Goal: Task Accomplishment & Management: Manage account settings

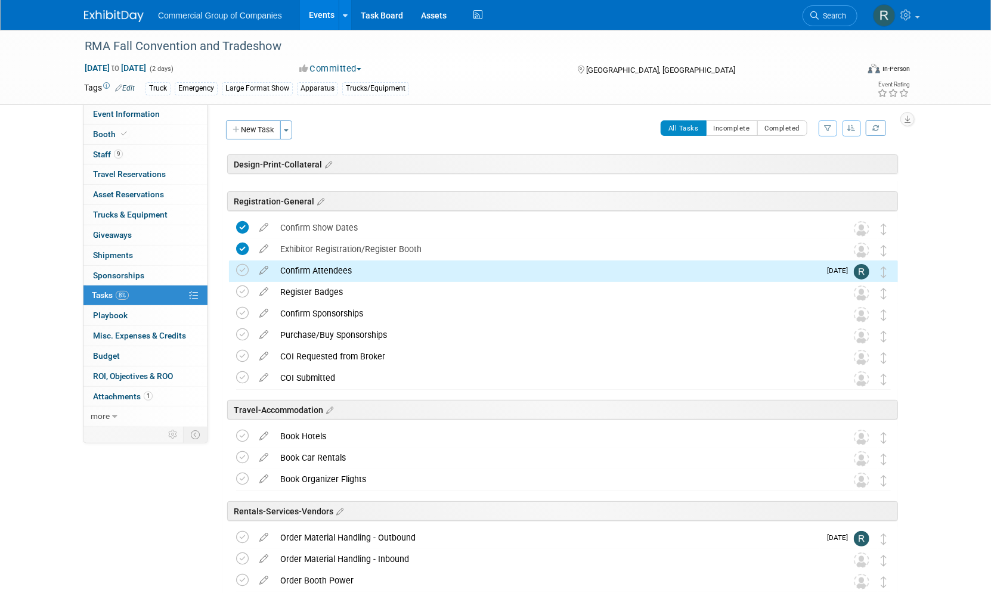
scroll to position [65, 0]
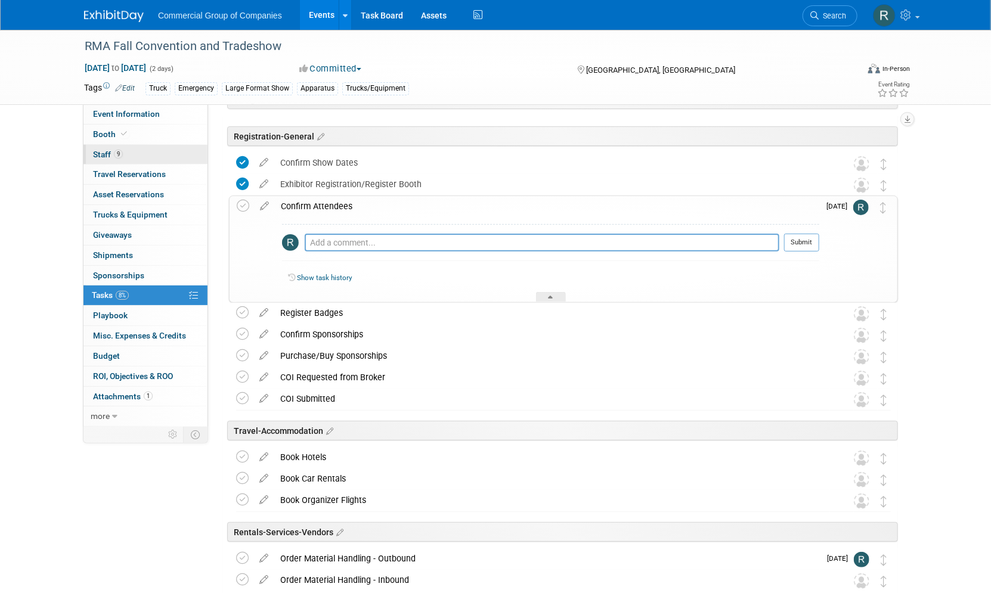
click at [137, 153] on link "9 Staff 9" at bounding box center [145, 155] width 124 height 20
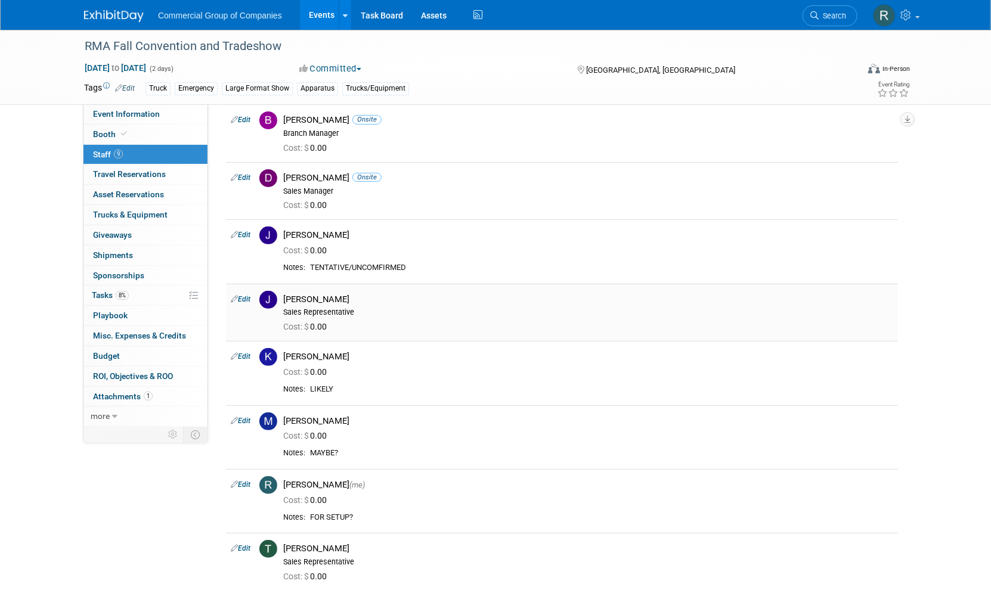
scroll to position [0, 0]
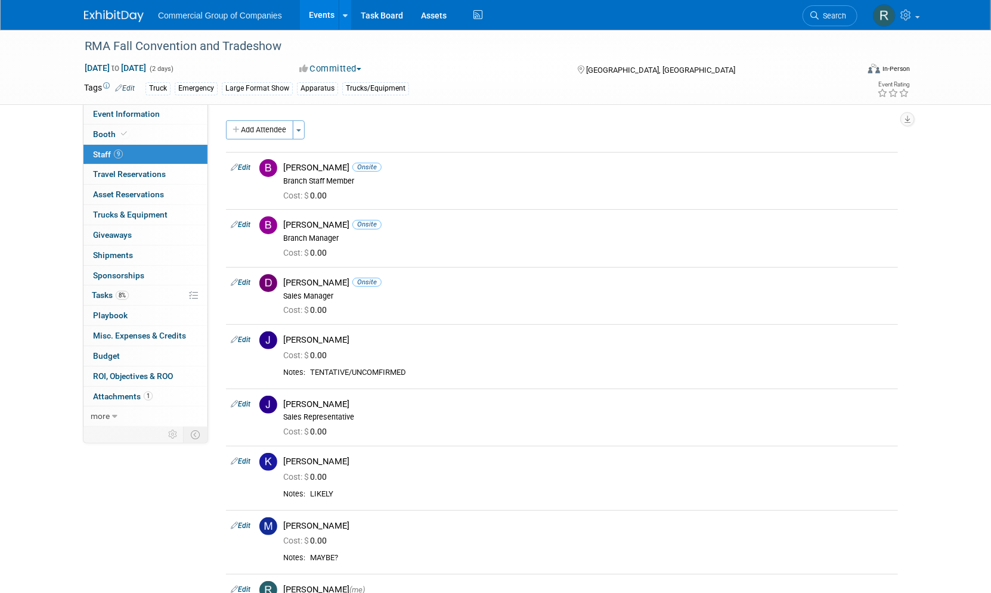
click at [52, 182] on div "RMA Fall Convention and Tradeshow [DATE] to [DATE] (2 days) [DATE] to [DATE] Co…" at bounding box center [495, 381] width 991 height 702
click at [139, 298] on link "8% Tasks 8%" at bounding box center [145, 296] width 124 height 20
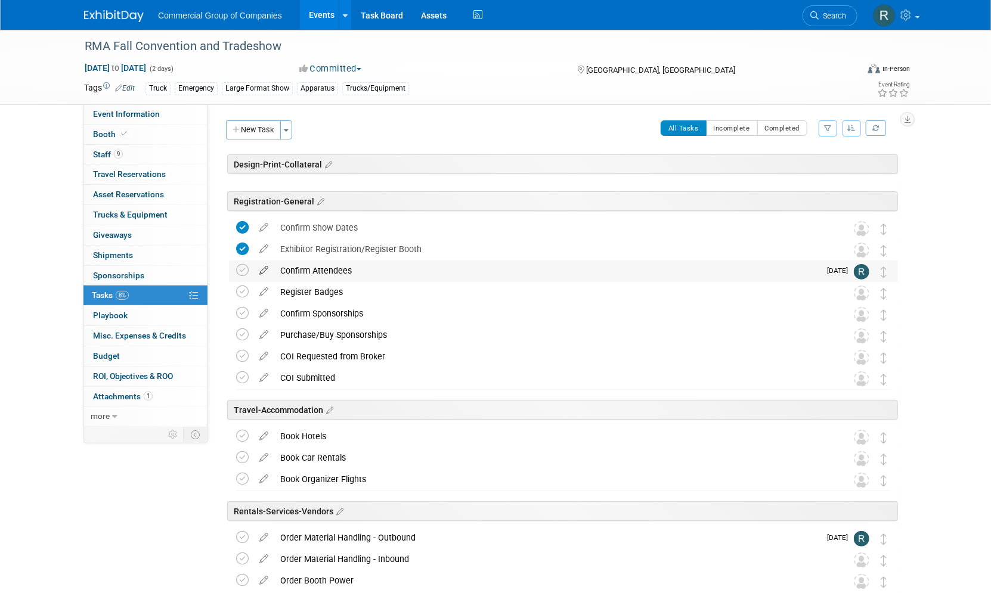
click at [262, 269] on icon at bounding box center [263, 268] width 21 height 15
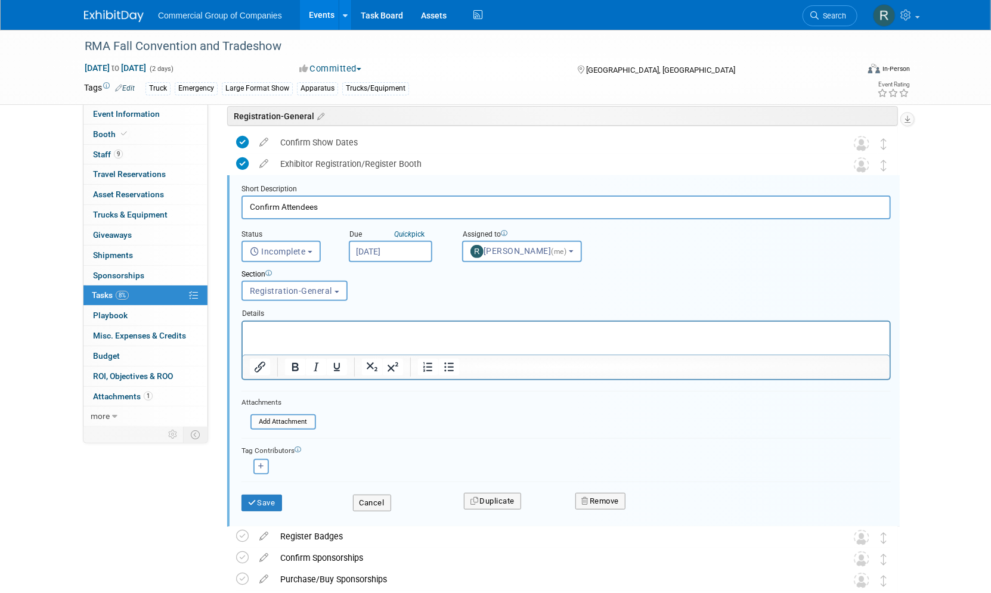
click at [388, 251] on input "[DATE]" at bounding box center [390, 251] width 83 height 21
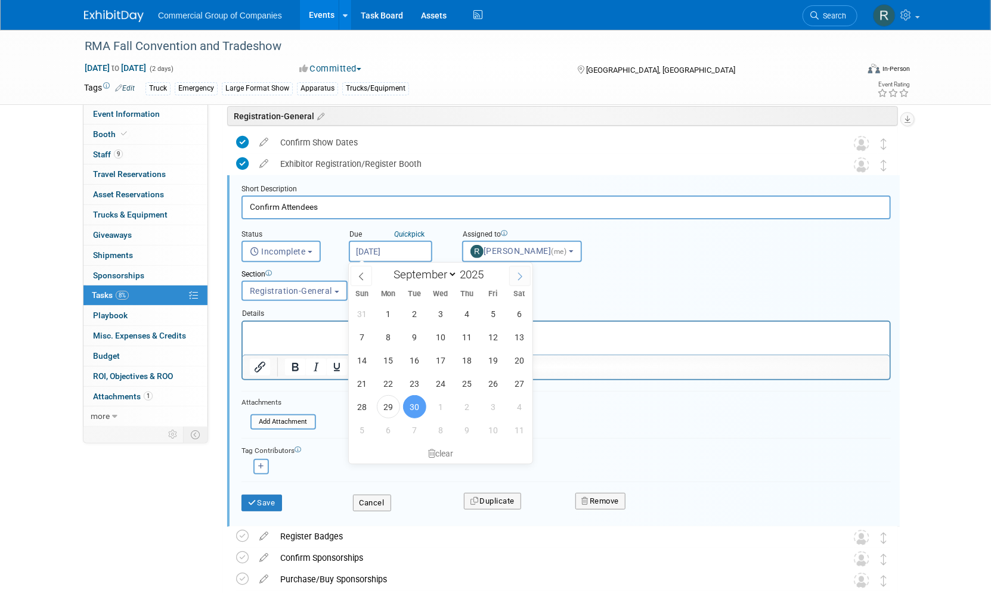
click at [519, 275] on icon at bounding box center [520, 276] width 8 height 8
select select "9"
click at [389, 334] on span "6" at bounding box center [388, 336] width 23 height 23
type input "[DATE]"
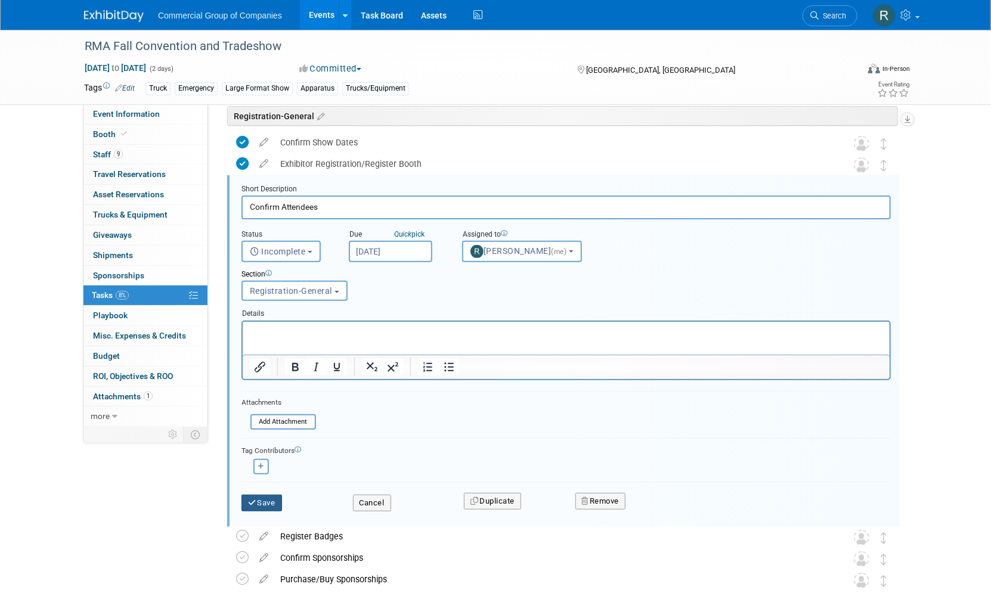
click at [262, 499] on button "Save" at bounding box center [261, 503] width 41 height 17
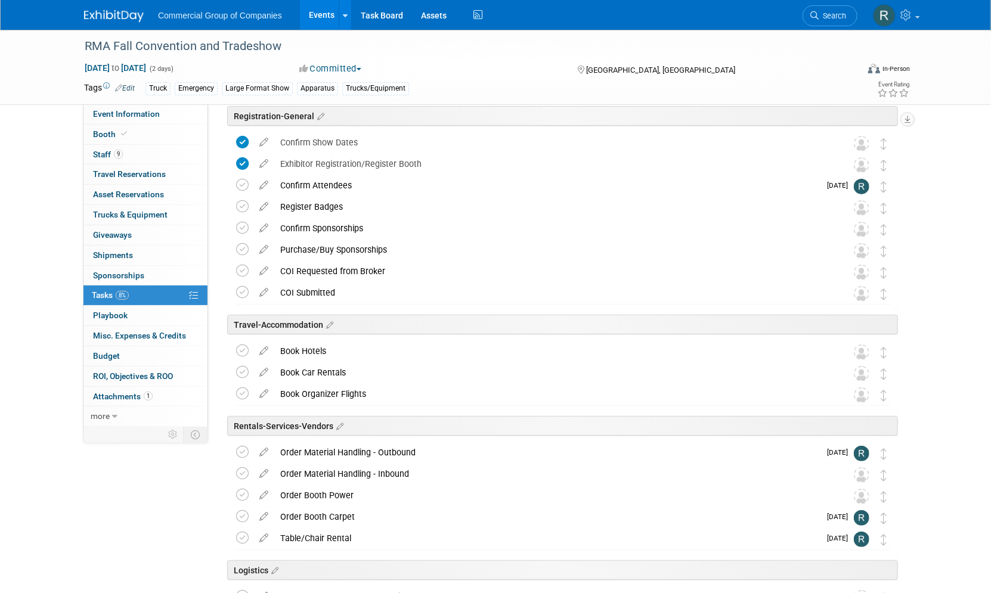
click at [725, 78] on div "[DATE] to [DATE] (2 days) [DATE] to [DATE] Committed Committed Considering Not …" at bounding box center [497, 71] width 844 height 18
click at [727, 76] on div "[DATE] to [DATE] (2 days) [DATE] to [DATE] Committed Committed Considering Not …" at bounding box center [497, 71] width 844 height 18
click at [735, 69] on div "[GEOGRAPHIC_DATA], [GEOGRAPHIC_DATA]" at bounding box center [672, 69] width 193 height 14
click at [946, 156] on div "RMA Fall Convention and Tradeshow [DATE] to [DATE] (2 days) [DATE] to [DATE] Co…" at bounding box center [495, 425] width 991 height 960
click at [939, 162] on div "RMA Fall Convention and Tradeshow [DATE] to [DATE] (2 days) [DATE] to [DATE] Co…" at bounding box center [495, 425] width 991 height 960
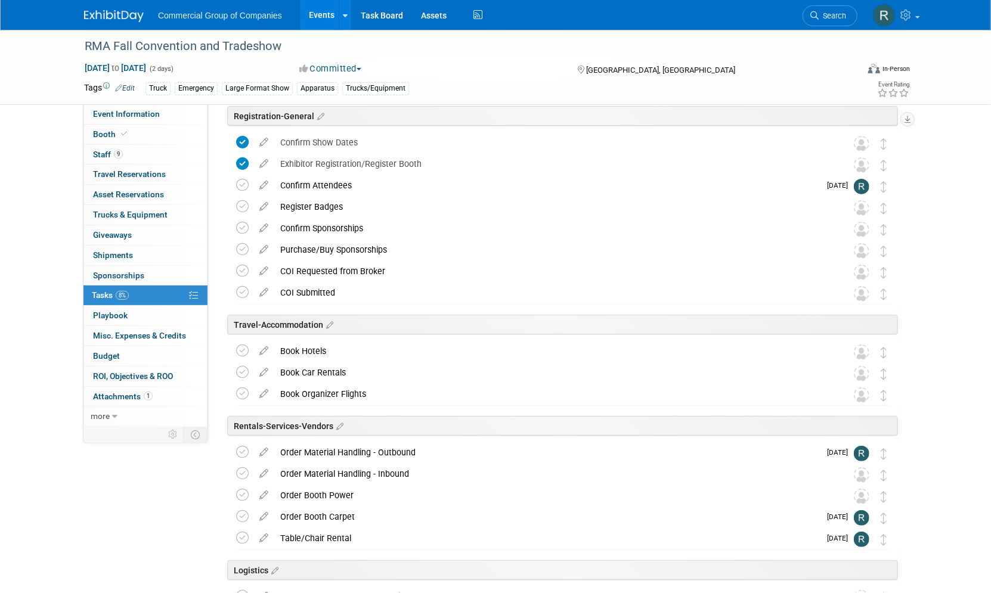
click at [939, 162] on div "RMA Fall Convention and Tradeshow [DATE] to [DATE] (2 days) [DATE] to [DATE] Co…" at bounding box center [495, 425] width 991 height 960
click at [935, 169] on div "RMA Fall Convention and Tradeshow [DATE] to [DATE] (2 days) [DATE] to [DATE] Co…" at bounding box center [495, 425] width 991 height 960
click at [937, 202] on div "RMA Fall Convention and Tradeshow [DATE] to [DATE] (2 days) [DATE] to [DATE] Co…" at bounding box center [495, 425] width 991 height 960
click at [725, 75] on div "[GEOGRAPHIC_DATA], [GEOGRAPHIC_DATA]" at bounding box center [672, 69] width 193 height 14
